Goal: Information Seeking & Learning: Learn about a topic

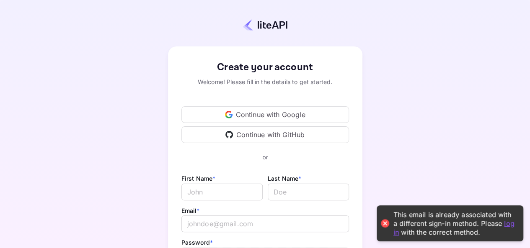
click at [396, 234] on link "log in" at bounding box center [453, 227] width 121 height 17
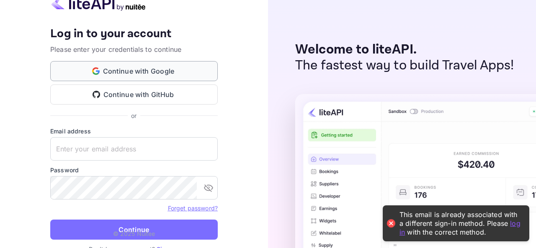
click at [146, 73] on button "Continue with Google" at bounding box center [134, 71] width 168 height 20
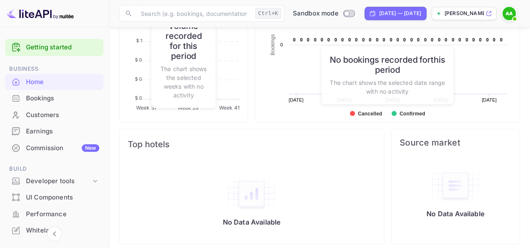
scroll to position [482, 0]
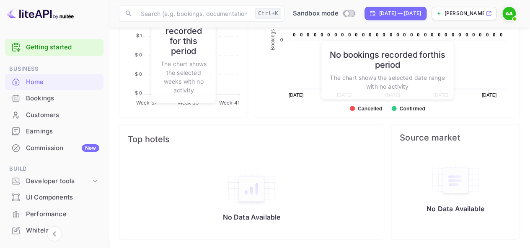
click at [266, 156] on div "No Data Available" at bounding box center [251, 197] width 264 height 84
click at [251, 107] on div "Bookings for the period Created with Highcharts 10.3.3 Bookings Chart context m…" at bounding box center [384, 31] width 272 height 172
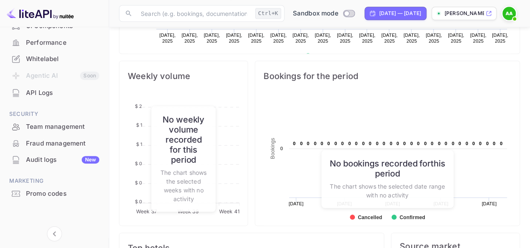
scroll to position [0, 0]
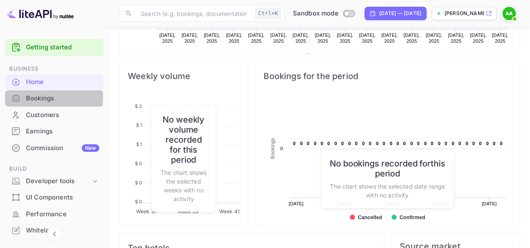
click at [40, 98] on div "Bookings" at bounding box center [62, 99] width 73 height 10
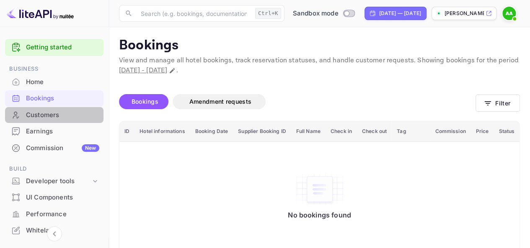
click at [56, 121] on div "Customers" at bounding box center [54, 115] width 98 height 16
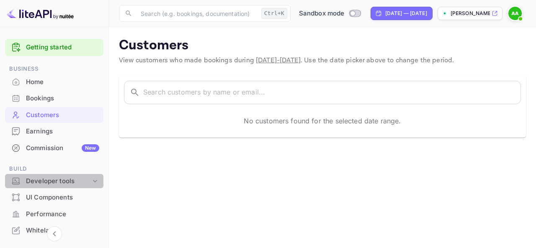
click at [56, 180] on div "Developer tools" at bounding box center [58, 182] width 65 height 10
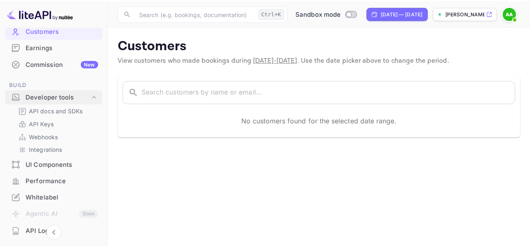
scroll to position [85, 0]
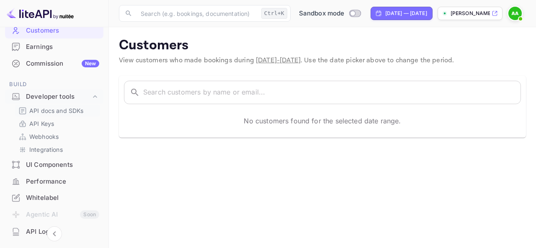
click at [54, 112] on p "API docs and SDKs" at bounding box center [56, 110] width 54 height 9
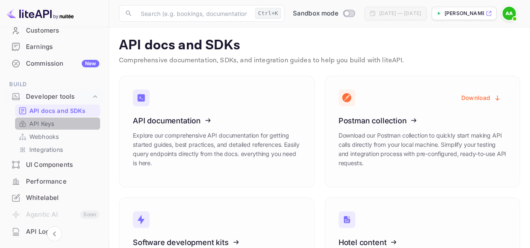
click at [72, 124] on link "API Keys" at bounding box center [57, 123] width 78 height 9
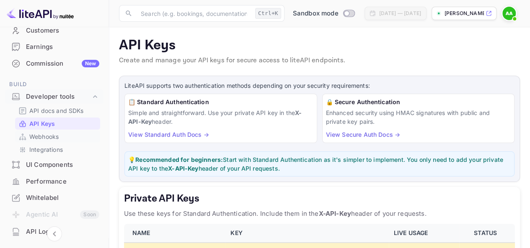
click at [46, 135] on p "Webhooks" at bounding box center [43, 136] width 29 height 9
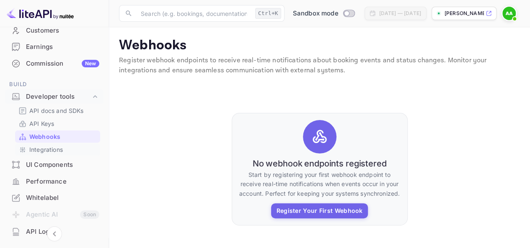
click at [46, 149] on p "Integrations" at bounding box center [46, 149] width 34 height 9
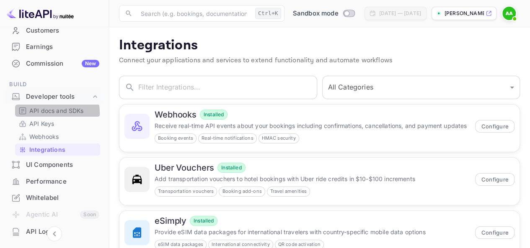
click at [48, 113] on p "API docs and SDKs" at bounding box center [56, 110] width 54 height 9
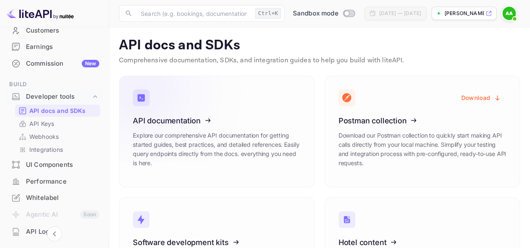
click at [161, 120] on icon at bounding box center [184, 119] width 130 height 86
